Goal: Find specific page/section: Find specific page/section

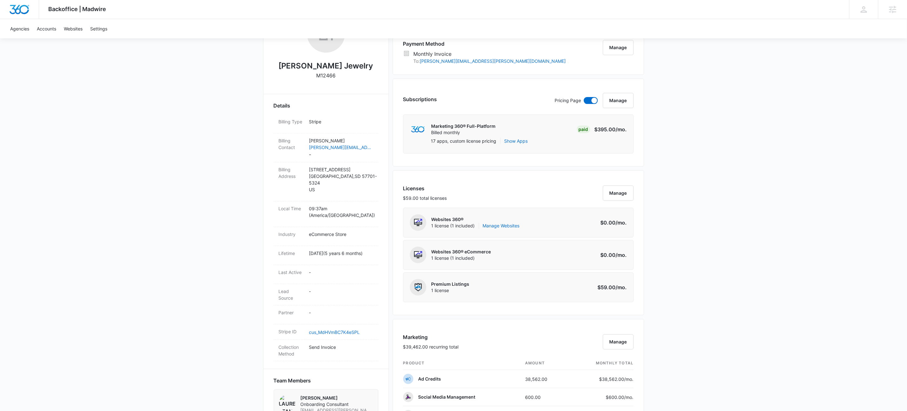
click at [141, 148] on div "Backoffice | Madwire Apps Settings KW Kait Weagraff kaitlyn.weagraff@madwire.co…" at bounding box center [453, 363] width 907 height 981
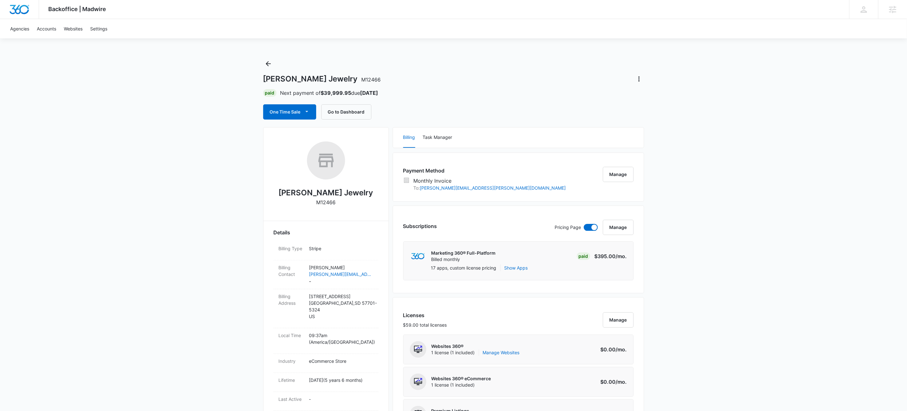
click at [436, 72] on div "Riddle's Jewelry M12466 Paid Next payment of $39,999.95 due Sep 5 One Time Sale…" at bounding box center [453, 89] width 381 height 61
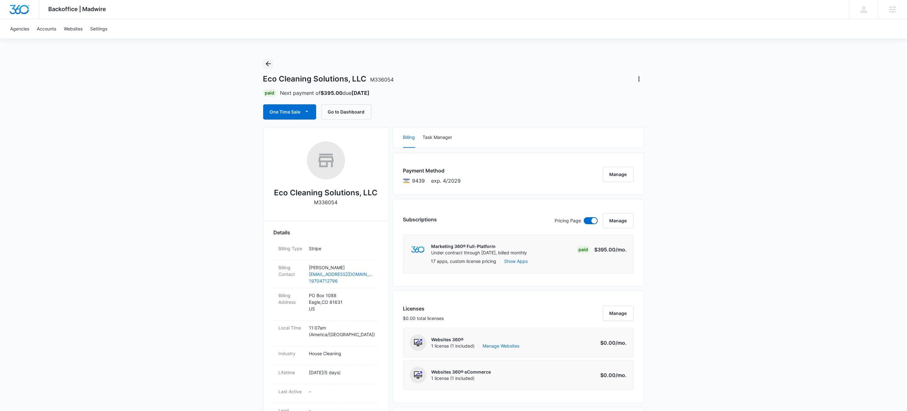
click at [265, 65] on icon "Back" at bounding box center [268, 64] width 8 height 8
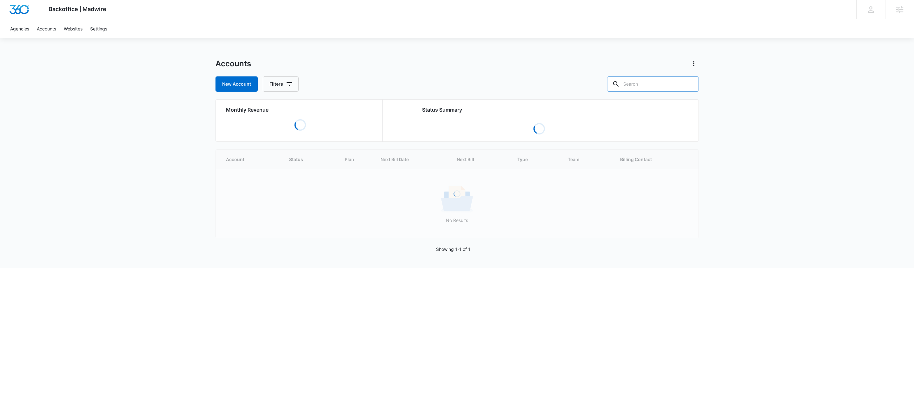
click at [670, 88] on input "text" at bounding box center [653, 84] width 92 height 15
paste input "M335840"
type input "M335840"
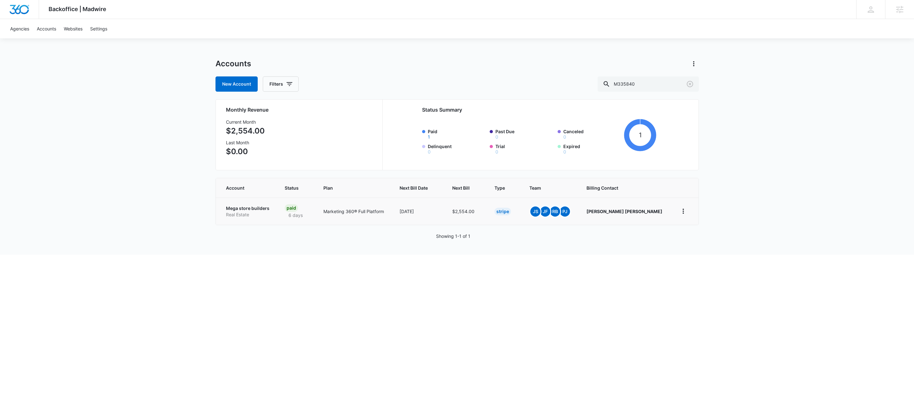
click at [254, 213] on p "Real Estate" at bounding box center [248, 215] width 44 height 6
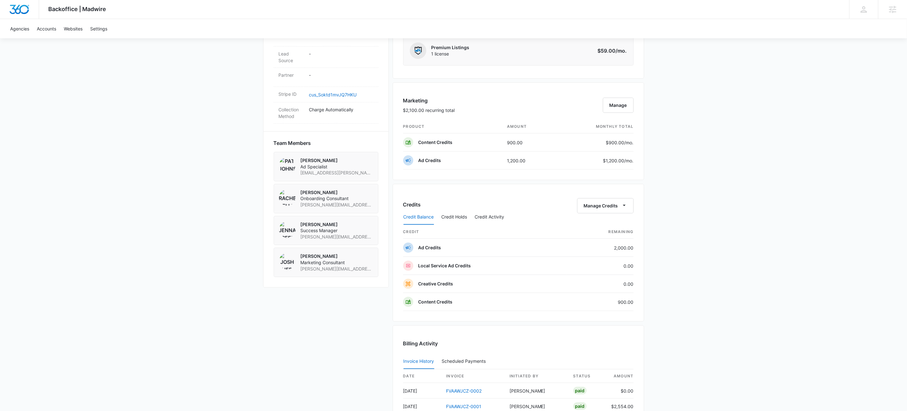
scroll to position [472, 0]
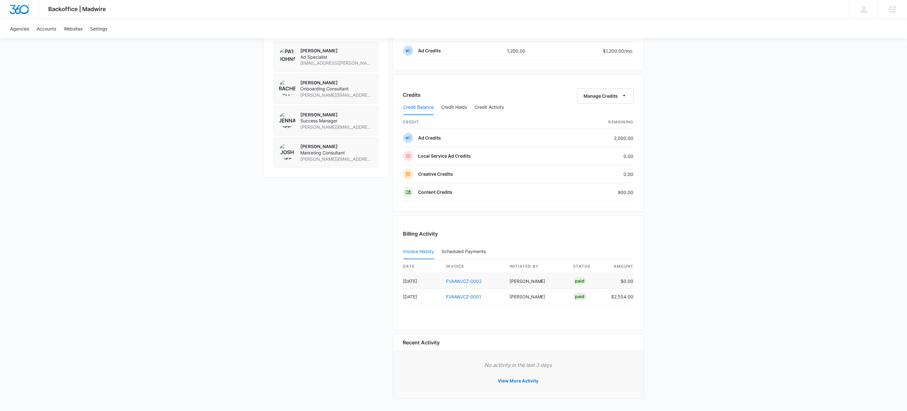
click at [463, 279] on link "FVAAWJCZ-0002" at bounding box center [464, 281] width 36 height 5
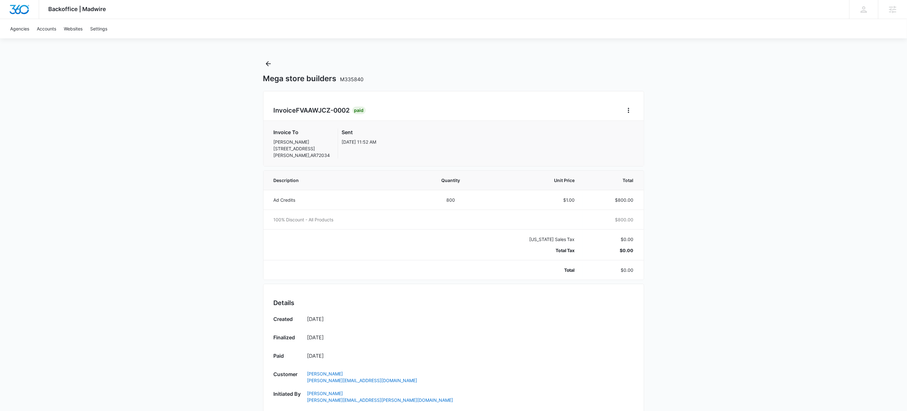
click at [547, 60] on div "Mega store builders M335840" at bounding box center [453, 71] width 381 height 25
click at [139, 154] on div "Backoffice | Madwire Apps Settings KW Kait Weagraff [EMAIL_ADDRESS][PERSON_NAME…" at bounding box center [453, 251] width 907 height 502
click at [272, 64] on button "Back" at bounding box center [268, 64] width 10 height 10
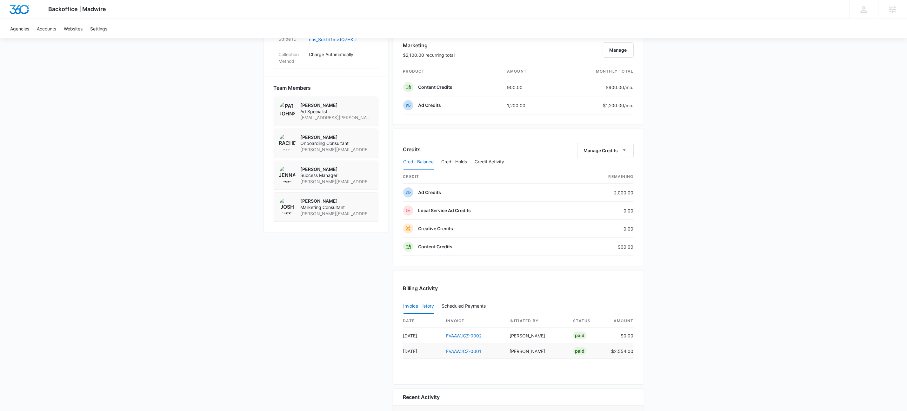
scroll to position [472, 0]
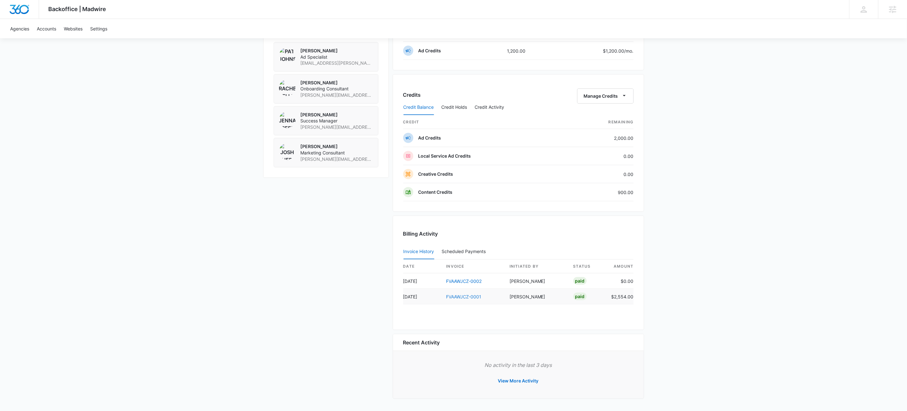
click at [459, 296] on link "FVAAWJCZ-0001" at bounding box center [463, 296] width 35 height 5
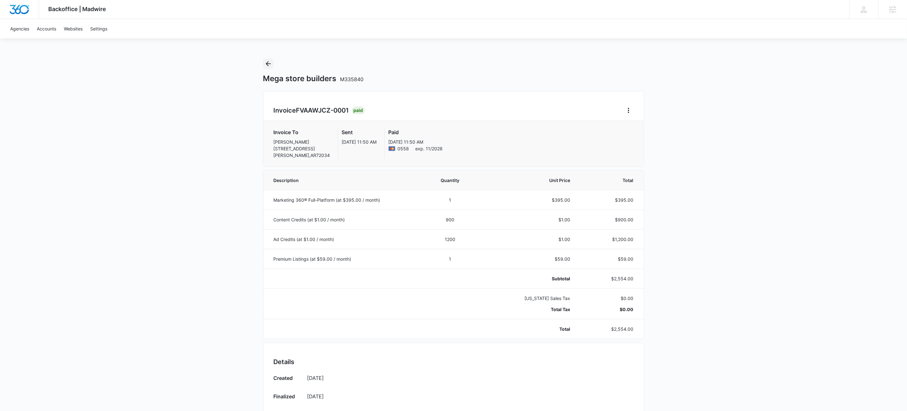
drag, startPoint x: 269, startPoint y: 63, endPoint x: 432, endPoint y: 98, distance: 167.6
click at [269, 63] on icon "Back" at bounding box center [268, 64] width 8 height 8
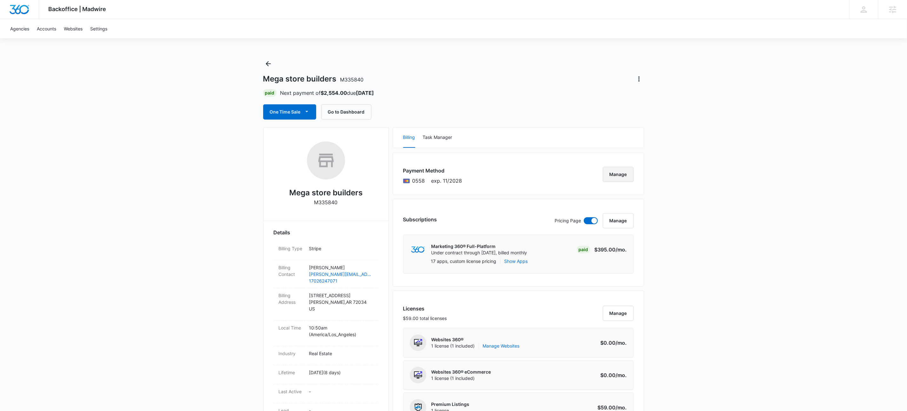
click at [631, 174] on button "Manage" at bounding box center [618, 174] width 31 height 15
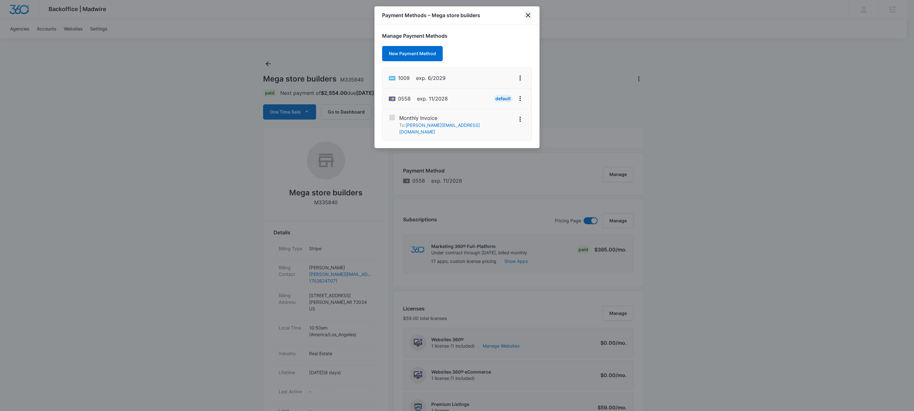
click at [531, 13] on icon "close" at bounding box center [529, 15] width 8 height 8
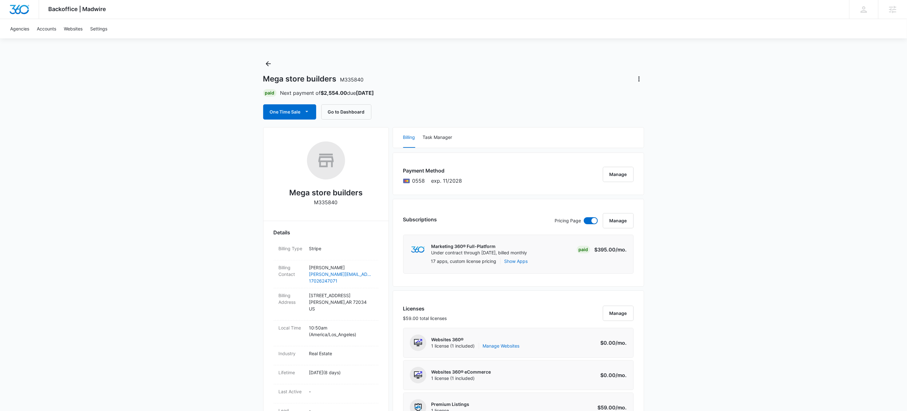
click at [333, 198] on h2 "Mega store builders" at bounding box center [325, 192] width 73 height 11
click at [332, 202] on p "M335840" at bounding box center [325, 203] width 23 height 8
copy p "M335840"
